Goal: Find specific page/section: Find specific page/section

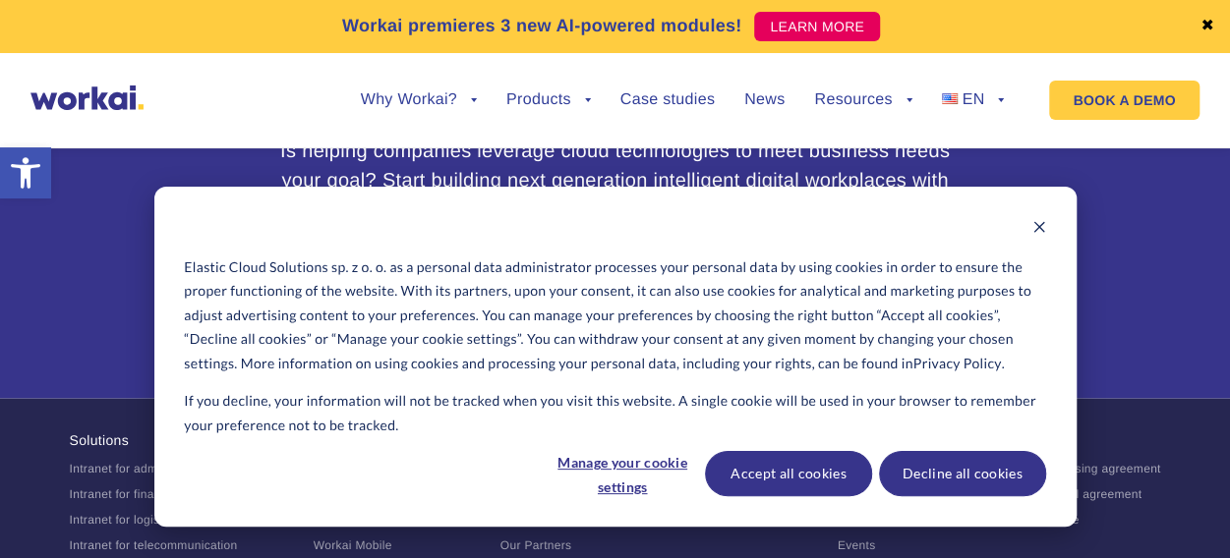
scroll to position [12341, 0]
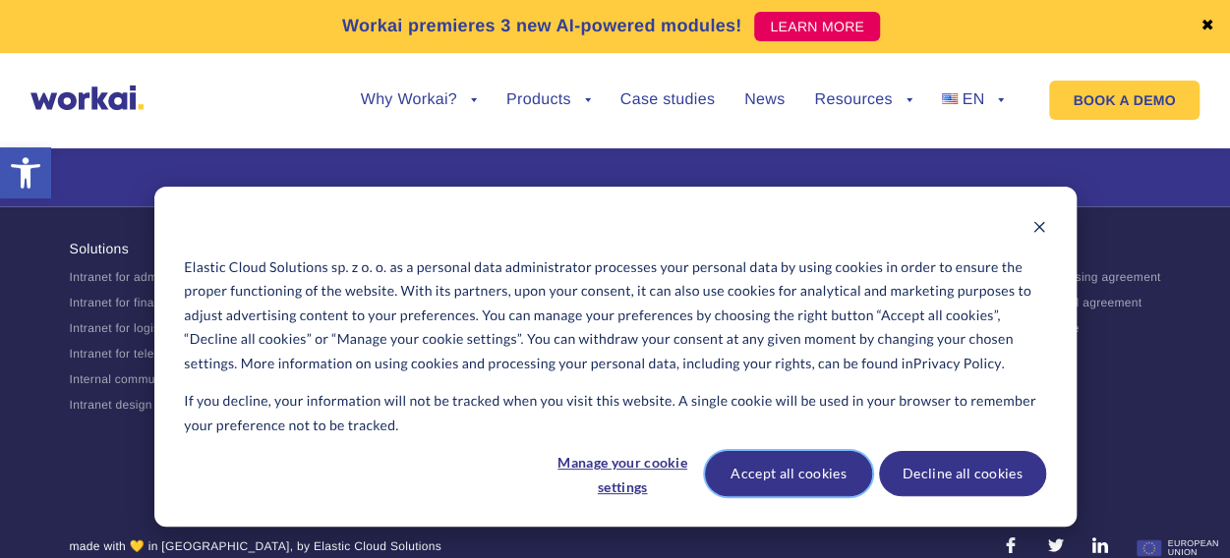
click at [769, 484] on button "Accept all cookies" at bounding box center [788, 473] width 167 height 45
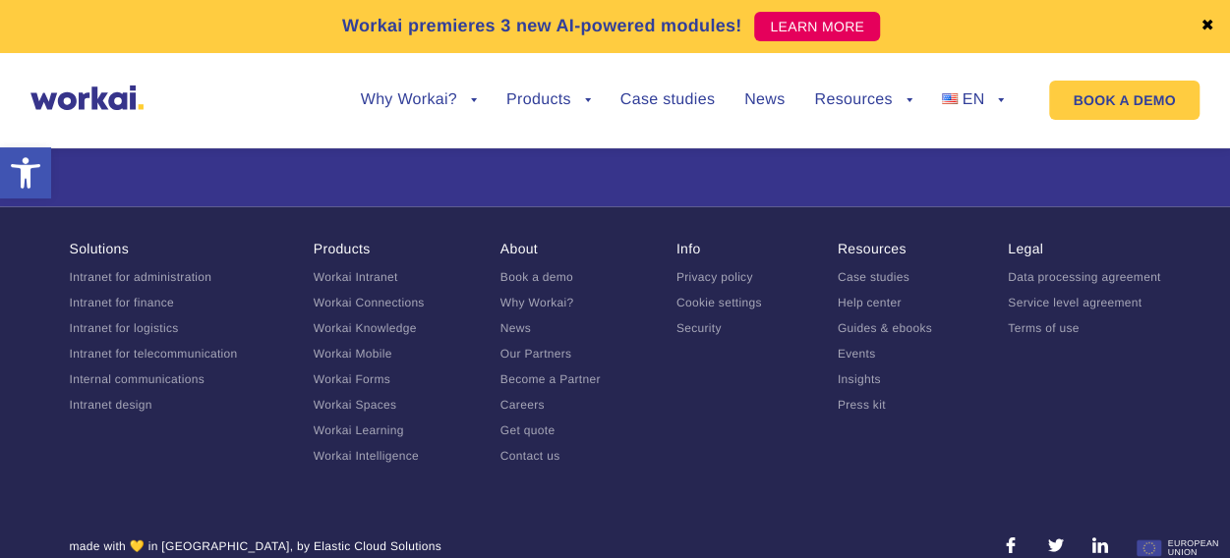
scroll to position [0, 0]
click at [525, 412] on link "Careers" at bounding box center [522, 405] width 44 height 14
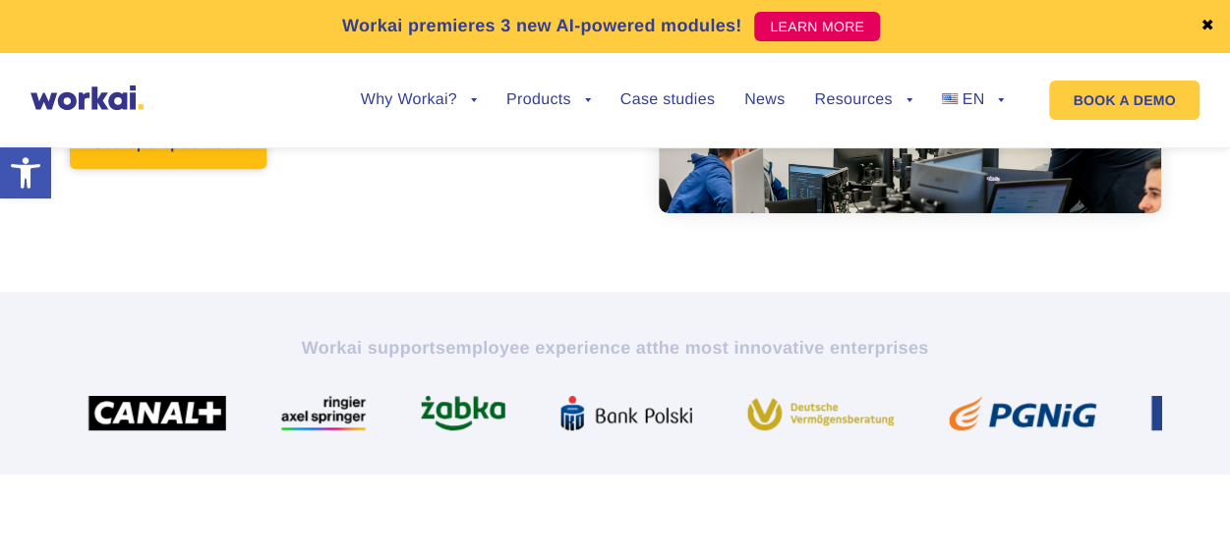
click at [159, 166] on link "See open positions" at bounding box center [168, 144] width 197 height 49
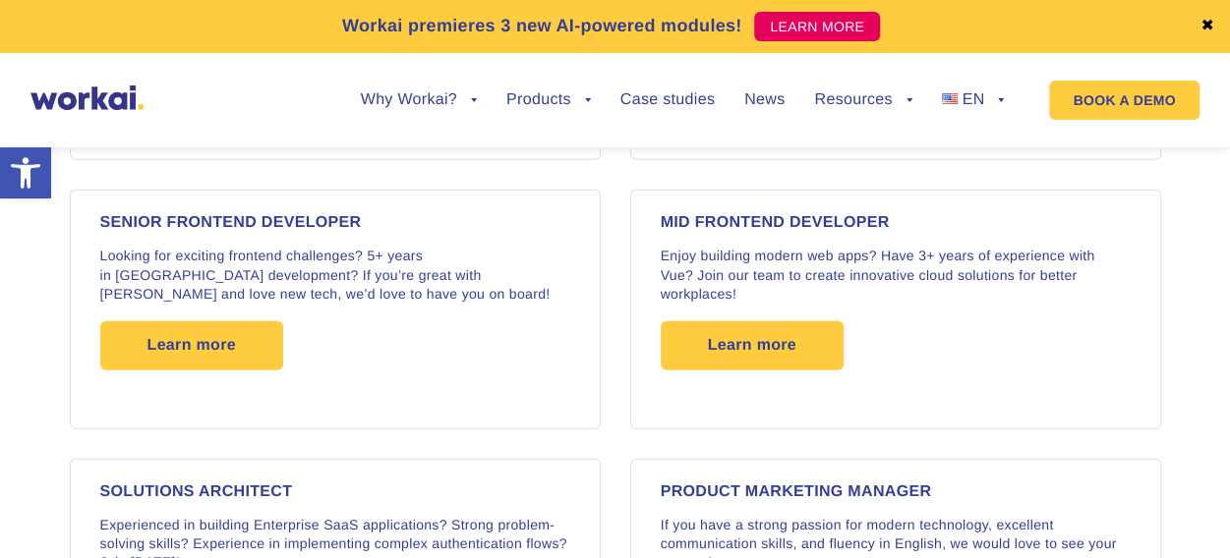
scroll to position [2733, 0]
